Goal: Navigation & Orientation: Find specific page/section

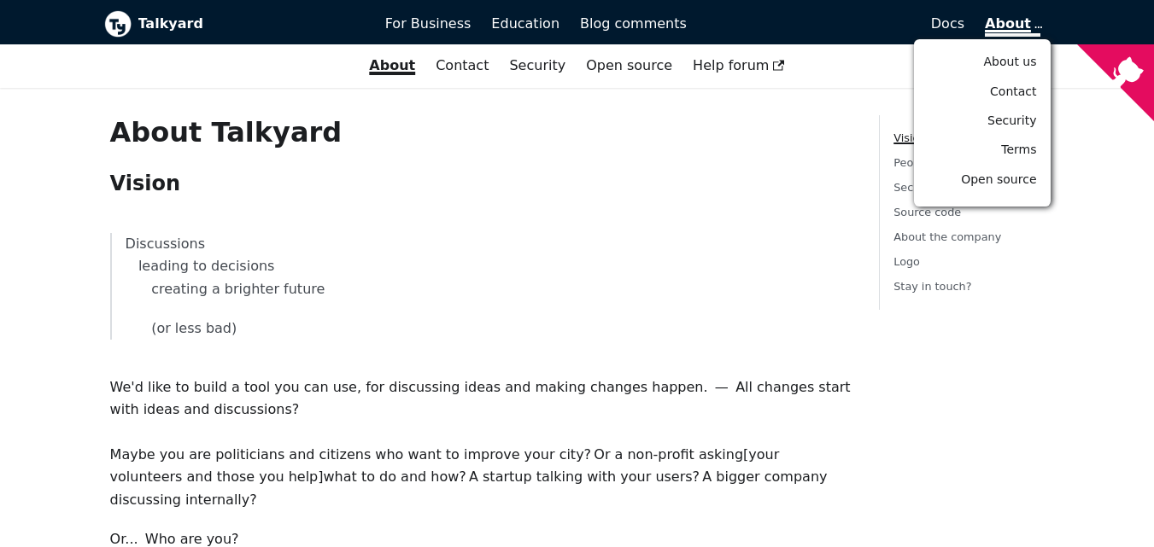
click at [1026, 28] on span "About" at bounding box center [1012, 25] width 55 height 21
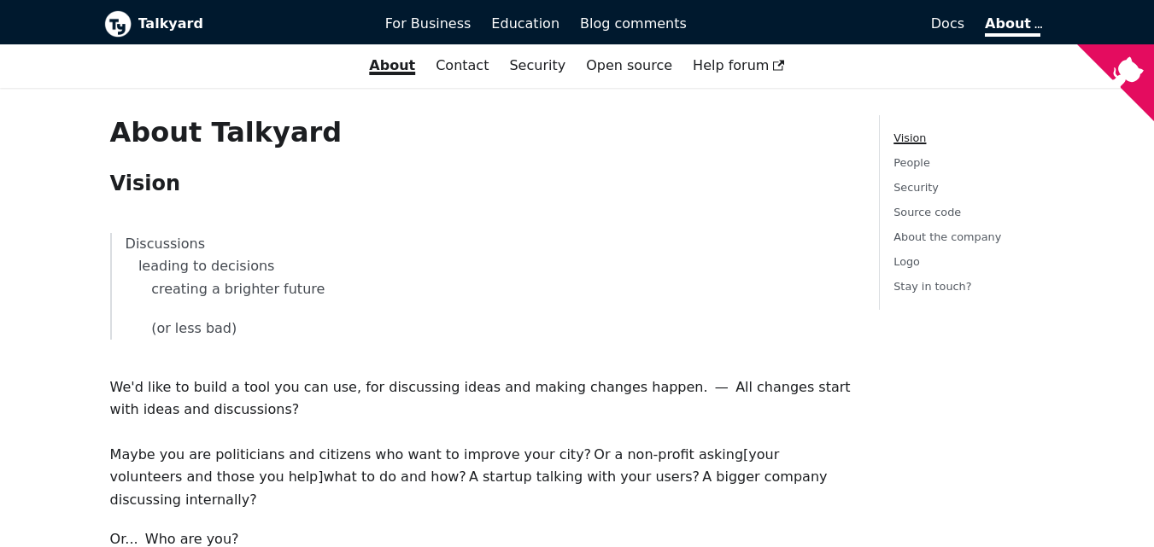
click at [166, 24] on b "Talkyard" at bounding box center [249, 24] width 223 height 22
